Goal: Task Accomplishment & Management: Complete application form

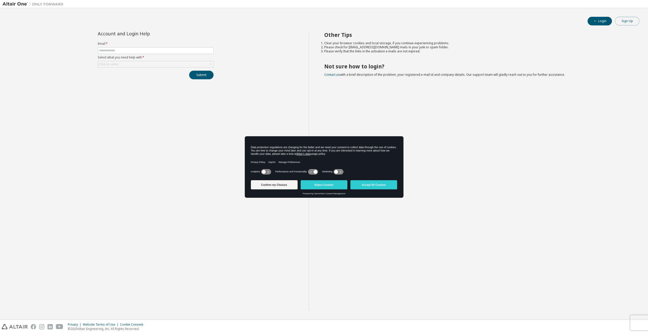
click at [627, 22] on button "Sign Up" at bounding box center [627, 21] width 24 height 9
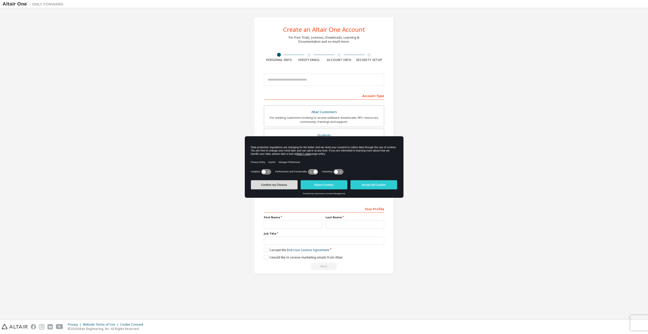
click at [280, 185] on button "Confirm my Choices" at bounding box center [274, 184] width 47 height 9
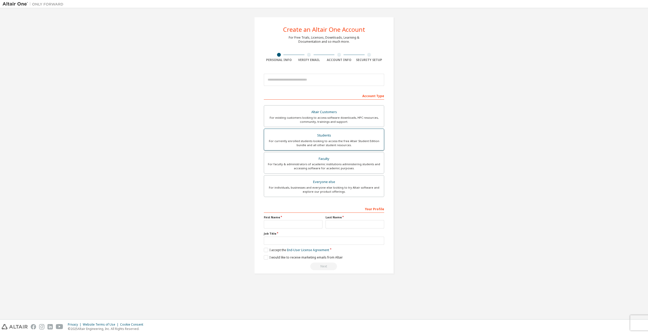
click at [325, 141] on div "For currently enrolled students looking to access the free Altair Student Editi…" at bounding box center [324, 143] width 114 height 8
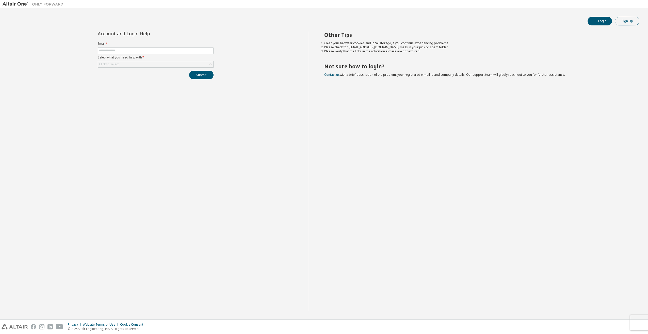
click at [627, 21] on button "Sign Up" at bounding box center [627, 21] width 24 height 9
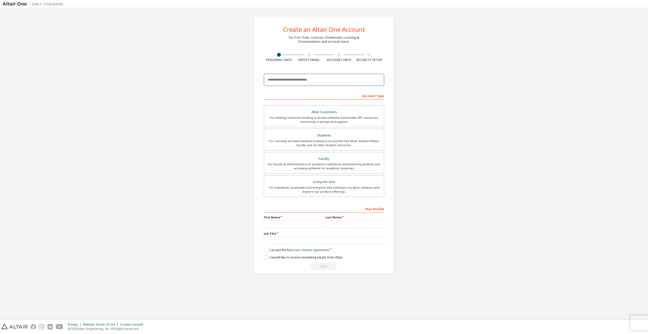
click at [309, 82] on input "email" at bounding box center [324, 80] width 120 height 12
type input "**********"
click at [346, 137] on div "Students" at bounding box center [324, 135] width 114 height 7
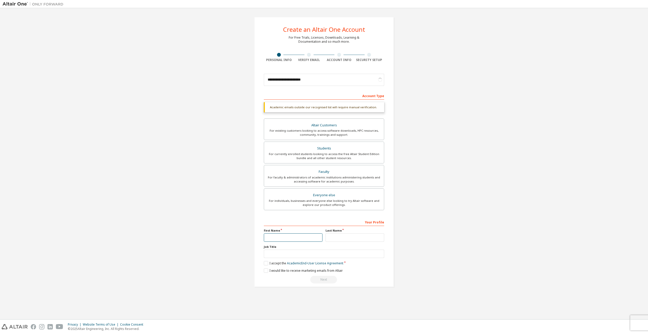
click at [295, 236] on input "text" at bounding box center [293, 237] width 59 height 8
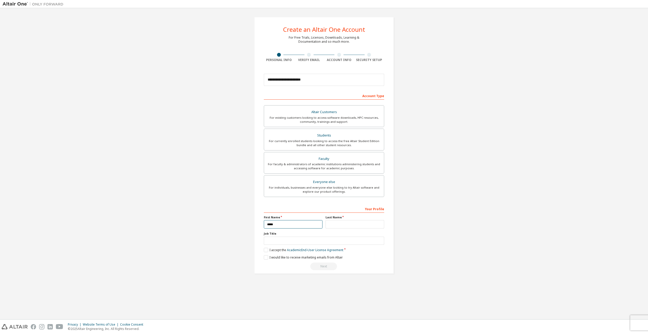
type input "*****"
click at [350, 225] on input "text" at bounding box center [355, 224] width 59 height 8
type input "*******"
click at [268, 248] on label "I accept the Academic End-User License Agreement" at bounding box center [304, 250] width 80 height 4
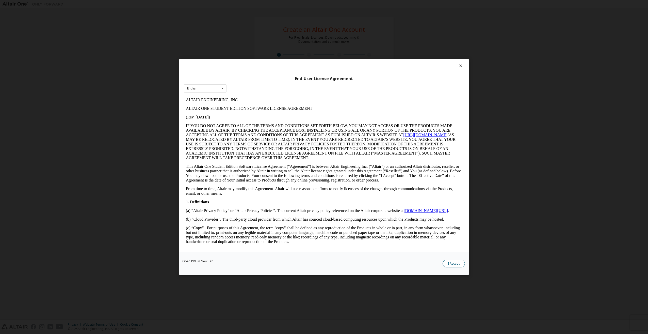
click at [461, 263] on button "I Accept" at bounding box center [454, 264] width 22 height 8
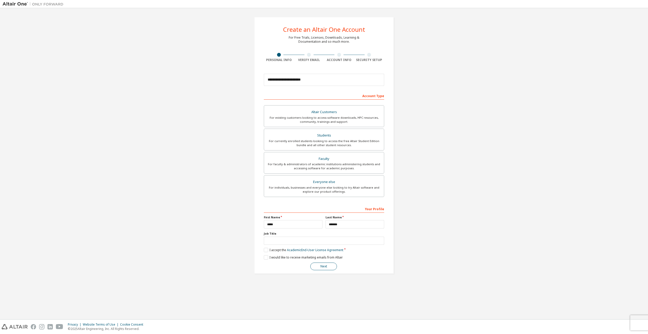
click at [312, 264] on button "Next" at bounding box center [323, 266] width 27 height 8
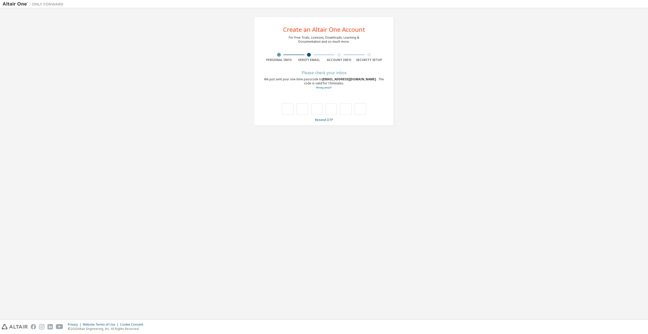
type input "*"
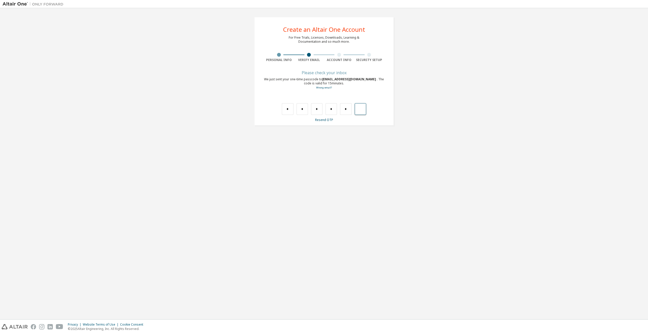
type input "*"
click at [285, 104] on input "text" at bounding box center [287, 109] width 11 height 12
type input "*"
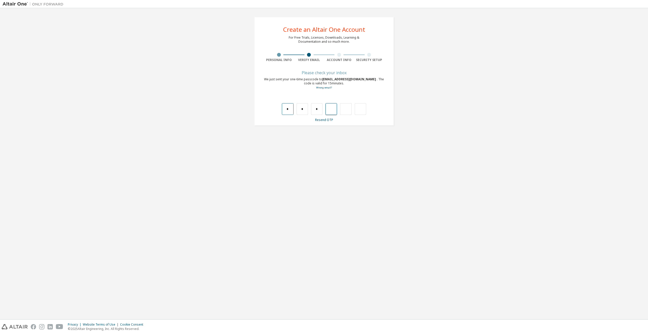
type input "*"
